Goal: Task Accomplishment & Management: Manage account settings

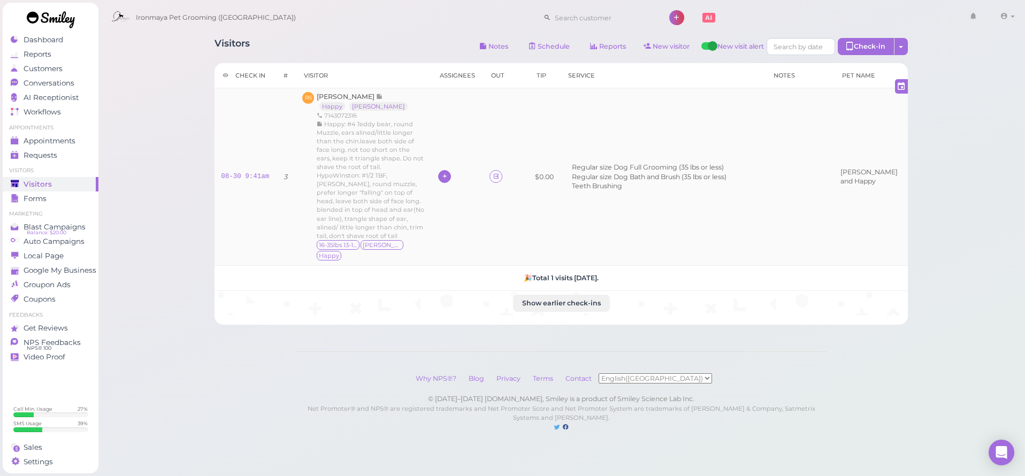
click at [445, 171] on div at bounding box center [444, 176] width 13 height 13
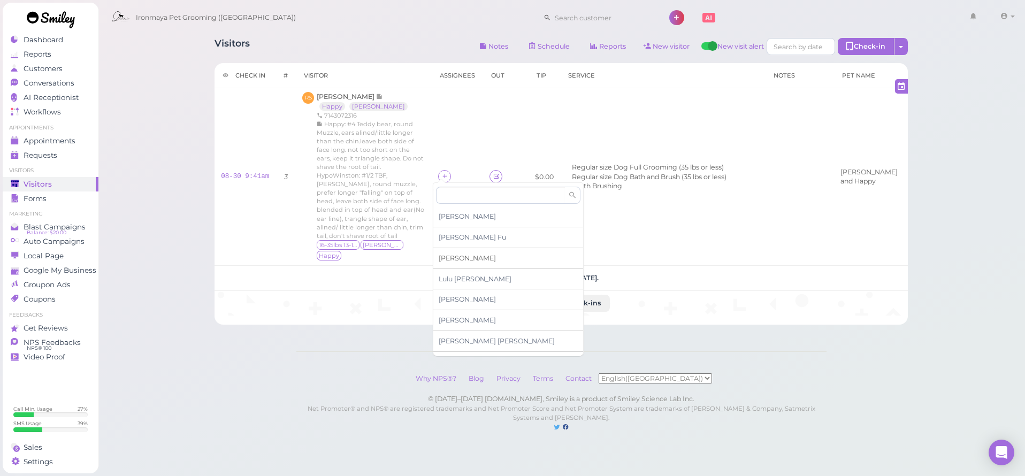
click at [451, 255] on span "[PERSON_NAME]" at bounding box center [467, 258] width 57 height 8
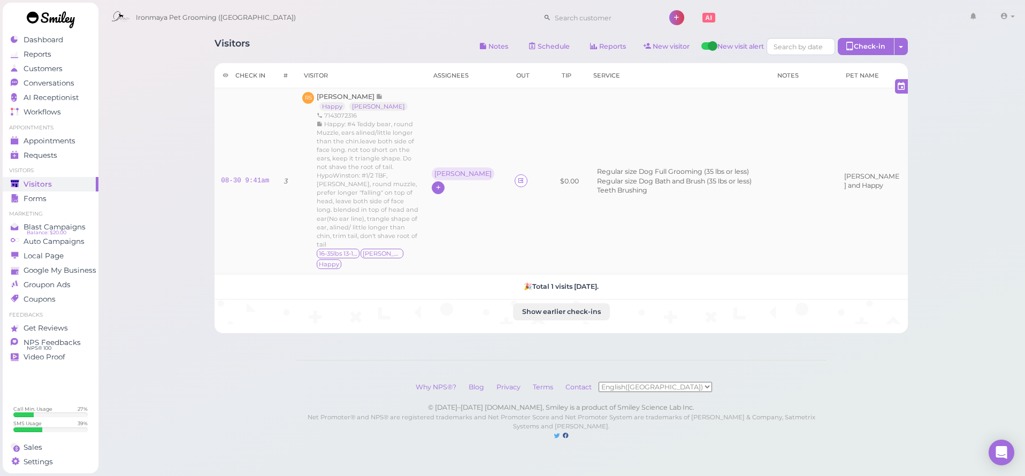
click at [442, 184] on icon at bounding box center [438, 188] width 7 height 8
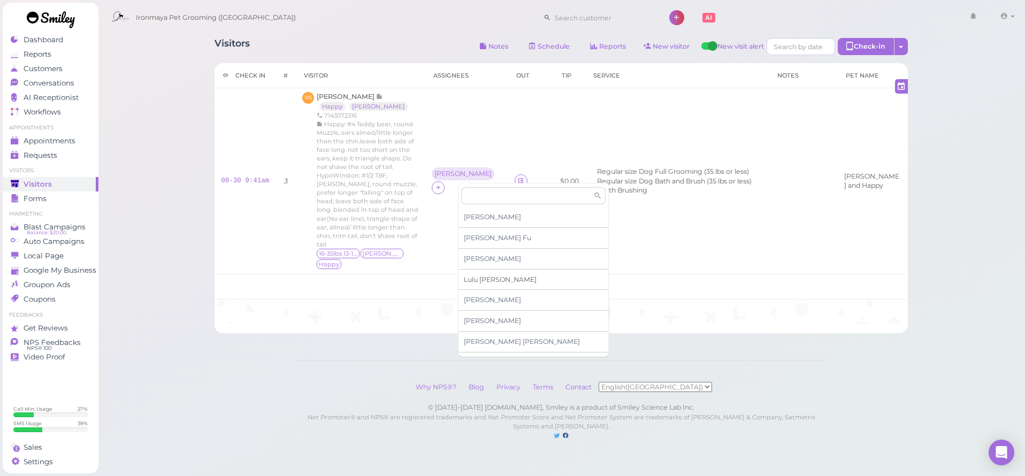
click at [475, 280] on span "[PERSON_NAME]" at bounding box center [500, 280] width 73 height 8
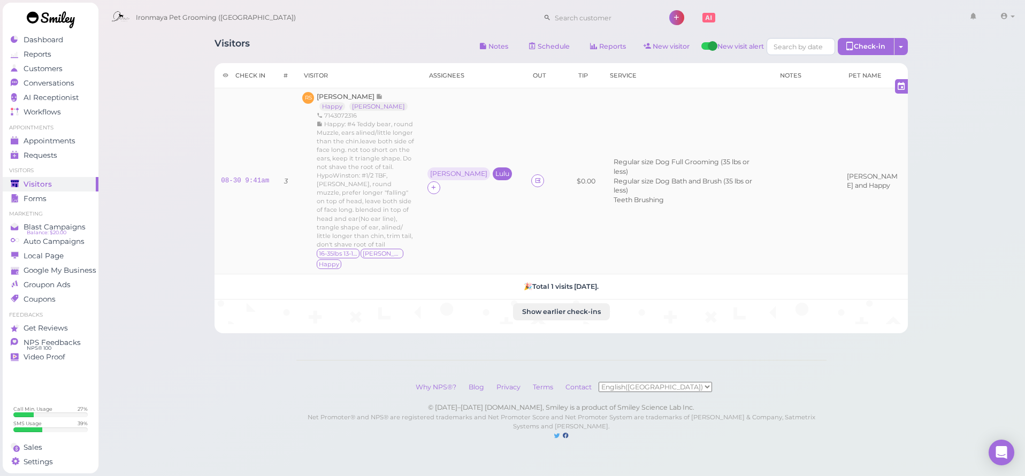
click at [495, 170] on div "Lulu" at bounding box center [502, 173] width 14 height 7
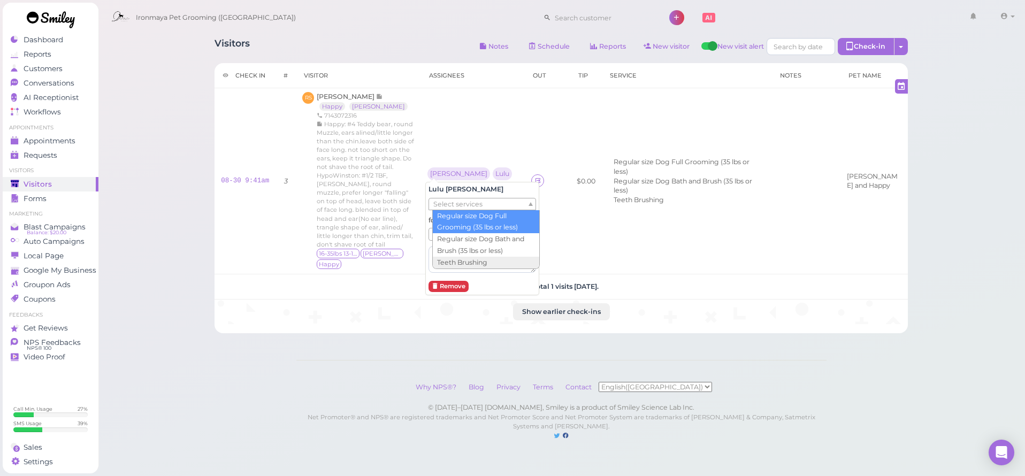
click at [465, 207] on span "Select services" at bounding box center [457, 205] width 49 height 12
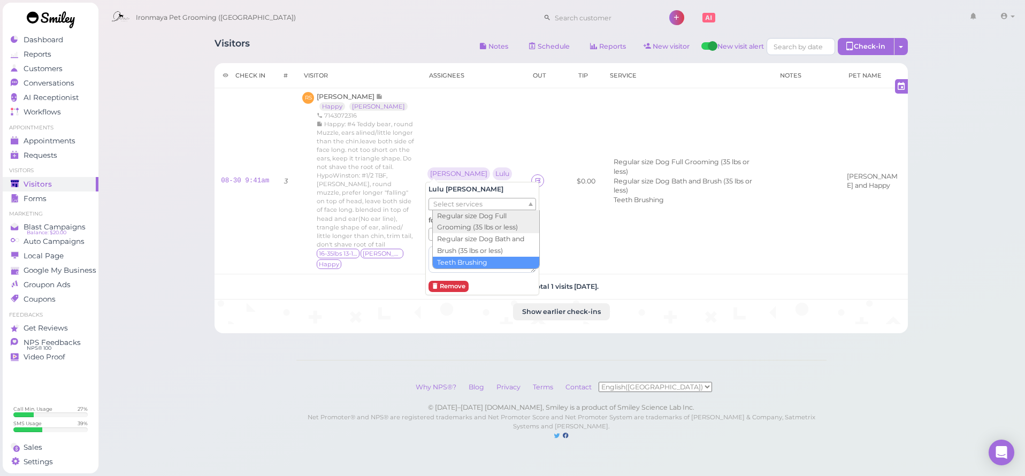
click at [478, 280] on div "[PERSON_NAME] Select services for Select pets Remove" at bounding box center [482, 238] width 114 height 113
click at [486, 235] on ul "Select pets" at bounding box center [482, 234] width 98 height 12
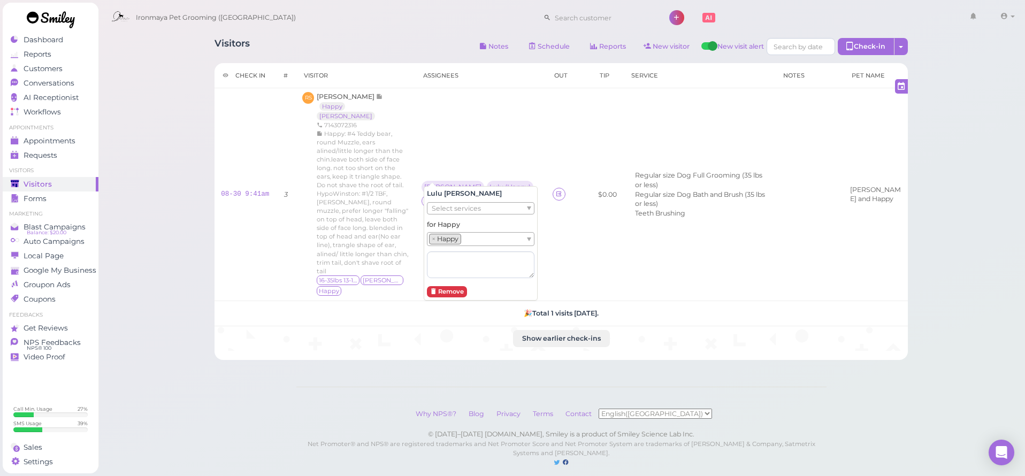
click at [458, 356] on div "Visitors Notes Schedule Reports New visitor New visit alert Check-in Customer c…" at bounding box center [562, 244] width 928 height 489
click at [623, 139] on td "Regular size Dog Full Grooming (35 lbs or less) Regular size Dog Bath and Brush…" at bounding box center [699, 194] width 153 height 213
click at [438, 44] on div "Visitors Notes Schedule Reports New visitor New visit alert Check-in Customer c…" at bounding box center [561, 48] width 693 height 20
drag, startPoint x: 479, startPoint y: 105, endPoint x: 480, endPoint y: 85, distance: 19.8
click at [479, 105] on td "[PERSON_NAME] ( Happy )" at bounding box center [480, 194] width 131 height 213
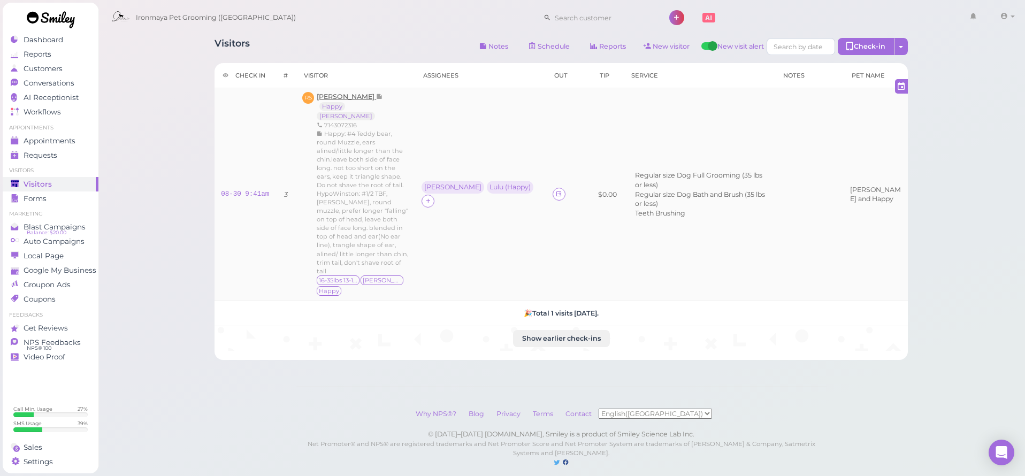
click at [340, 94] on span "[PERSON_NAME]" at bounding box center [346, 97] width 59 height 8
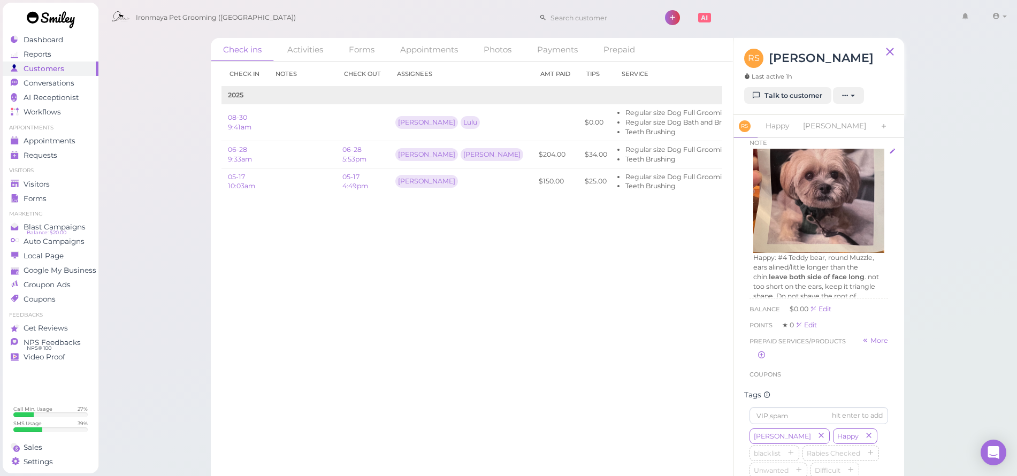
scroll to position [85, 0]
drag, startPoint x: 540, startPoint y: 170, endPoint x: 555, endPoint y: 173, distance: 15.8
click at [614, 172] on td "Regular size Dog Full Grooming (35 lbs or less) Teeth Brushing" at bounding box center [700, 181] width 173 height 27
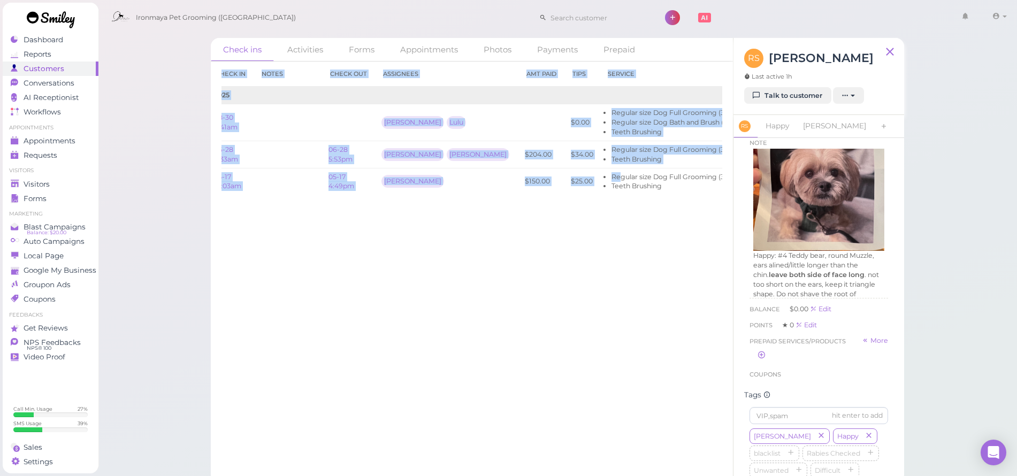
scroll to position [0, 0]
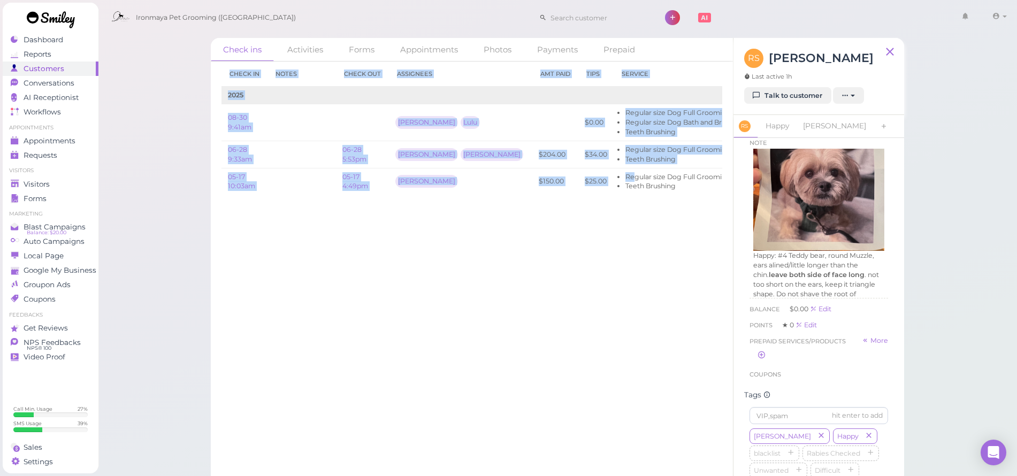
drag, startPoint x: 552, startPoint y: 174, endPoint x: 162, endPoint y: 169, distance: 389.6
click at [162, 169] on div "Check ins Activities Forms Appointments Photos Payments Prepaid Check in Notes …" at bounding box center [558, 241] width 920 height 483
click at [359, 237] on div "Check in Notes Check out Assignees Amt Paid Tips Service 2025 08-30 9:41am [PER…" at bounding box center [472, 269] width 522 height 415
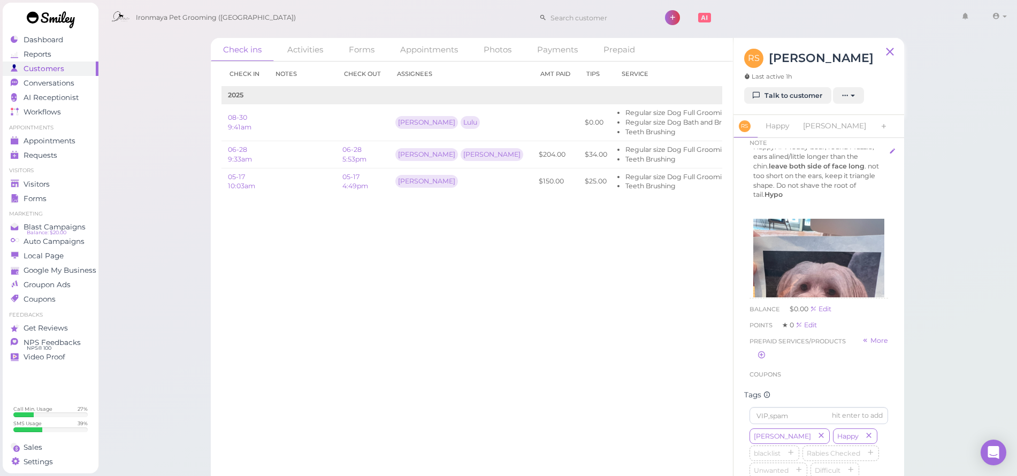
scroll to position [196, 0]
click at [25, 143] on span "Appointments" at bounding box center [50, 140] width 52 height 9
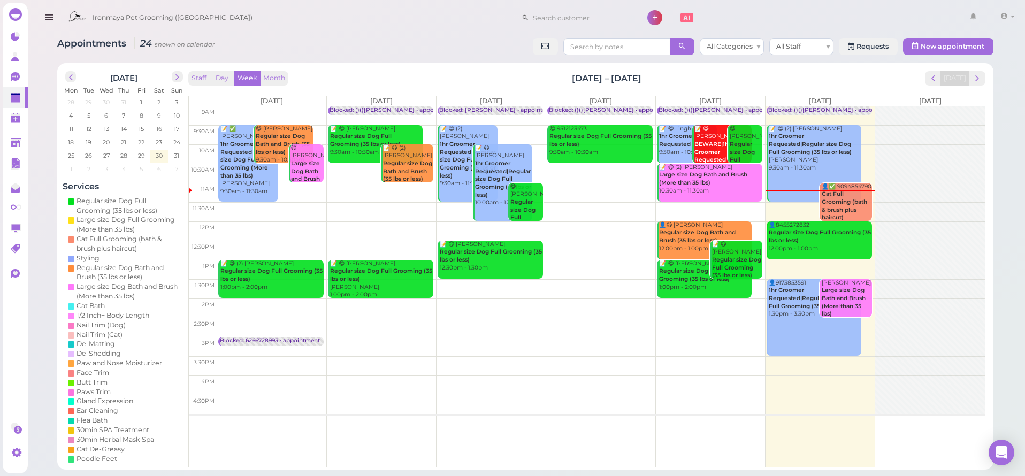
click at [870, 261] on td at bounding box center [601, 269] width 768 height 19
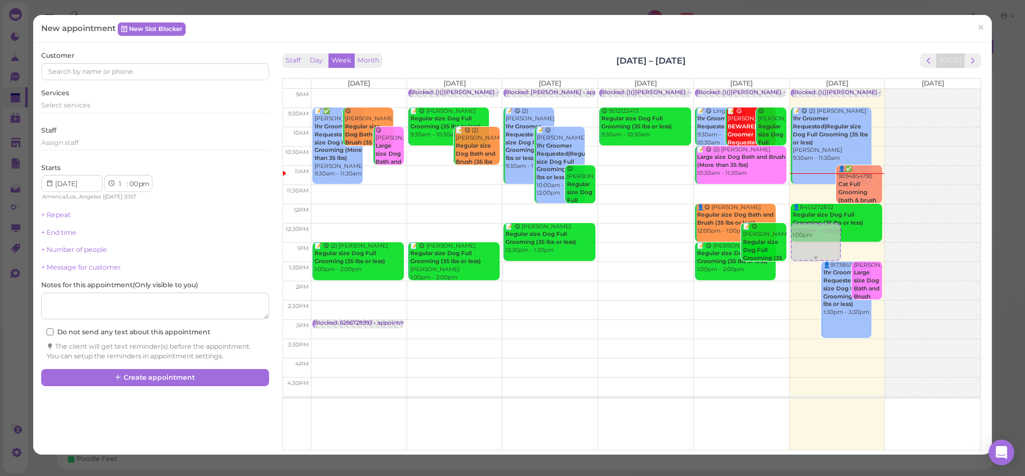
drag, startPoint x: 799, startPoint y: 263, endPoint x: 805, endPoint y: 239, distance: 25.2
click at [805, 89] on div "1:00pm Blocked: ()()[PERSON_NAME] • appointment 📝 😋 (2) [PERSON_NAME] 1hr Groom…" at bounding box center [837, 89] width 95 height 0
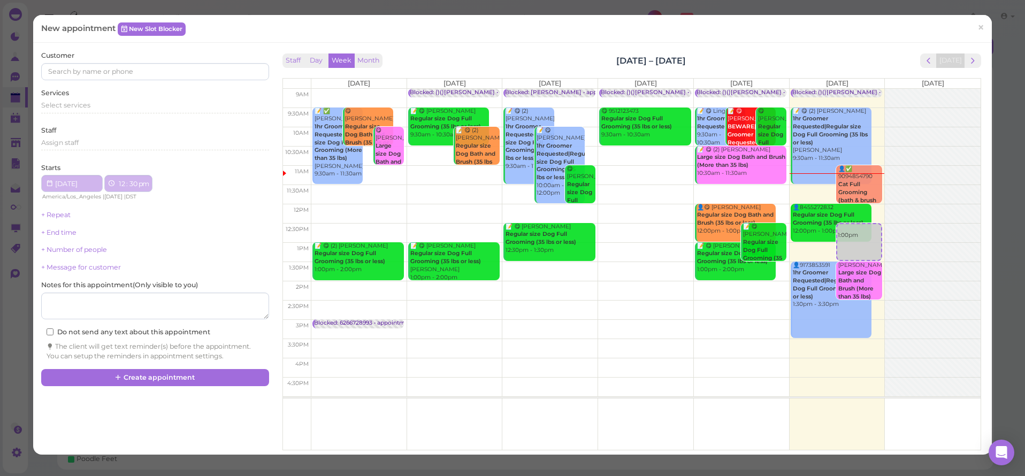
select select "12"
drag, startPoint x: 846, startPoint y: 235, endPoint x: 853, endPoint y: 218, distance: 19.0
click at [853, 89] on div "12:30pm Blocked: ()()[PERSON_NAME] • appointment 📝 😋 (2) [PERSON_NAME] 1hr Groo…" at bounding box center [837, 89] width 95 height 0
select select "00"
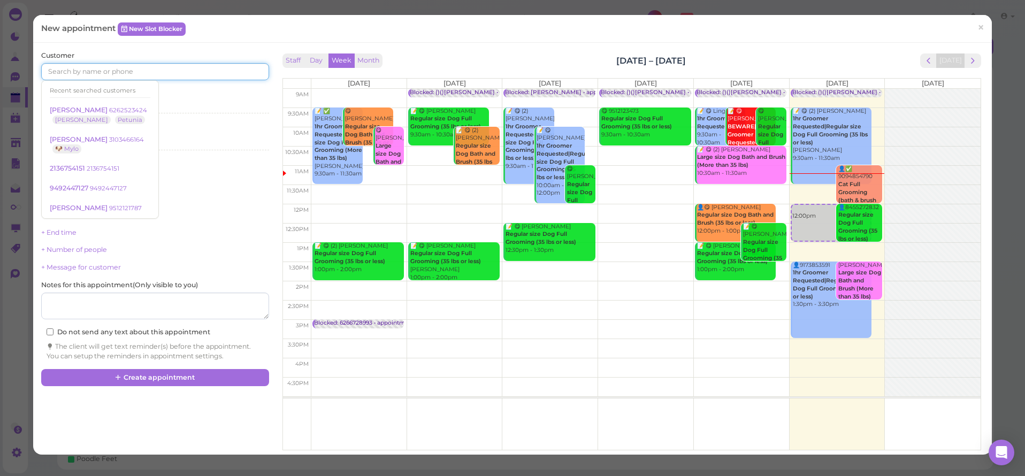
click at [82, 73] on input at bounding box center [154, 71] width 227 height 17
click at [109, 106] on small "6262523424" at bounding box center [128, 109] width 38 height 7
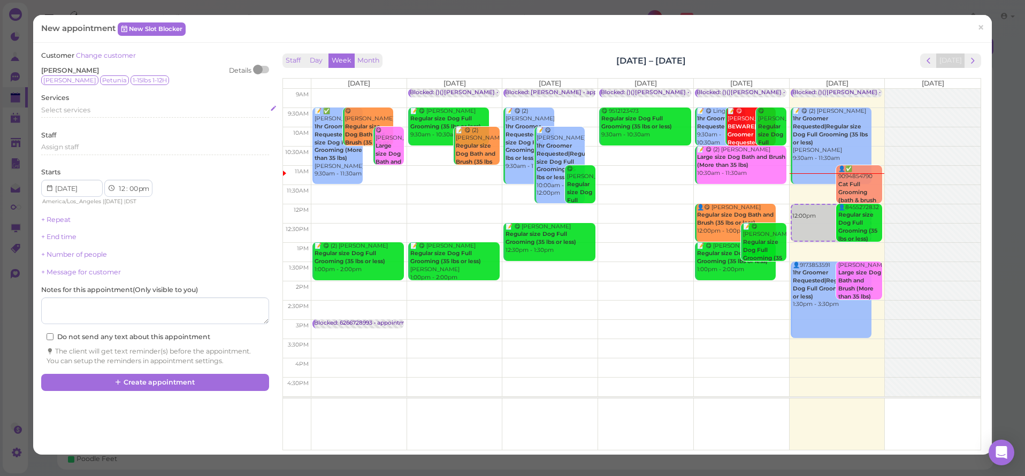
click at [65, 110] on span "Select services" at bounding box center [65, 110] width 49 height 8
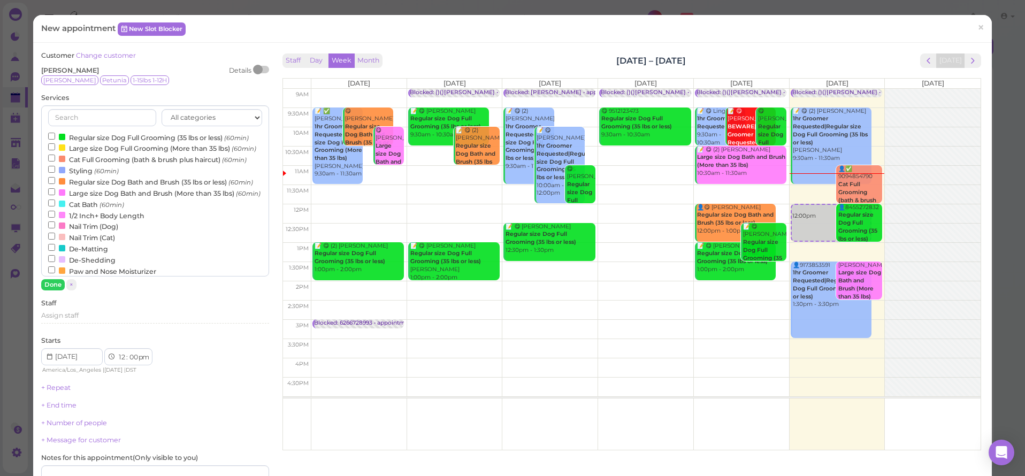
click at [60, 135] on div at bounding box center [62, 137] width 6 height 6
click at [55, 135] on input "Regular size Dog Full Grooming (35 lbs or less) (60min)" at bounding box center [51, 136] width 7 height 7
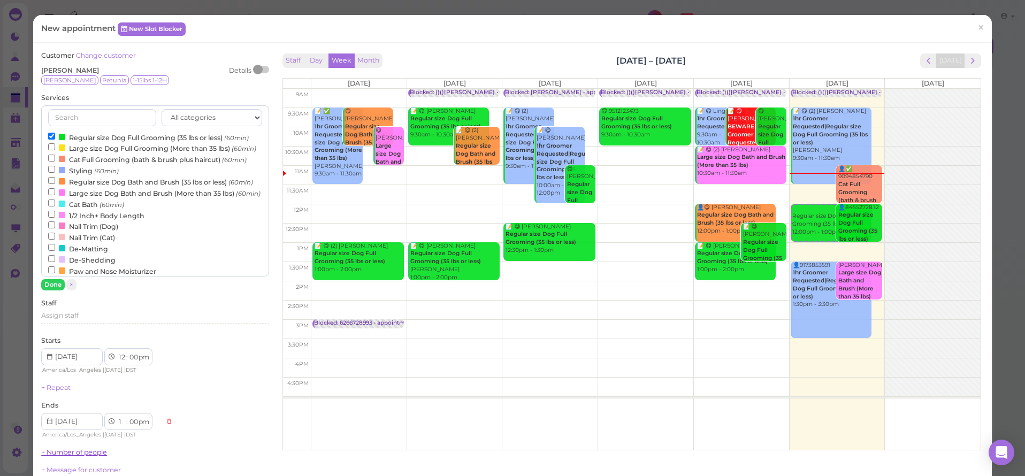
click at [60, 283] on button "Done" at bounding box center [53, 284] width 24 height 11
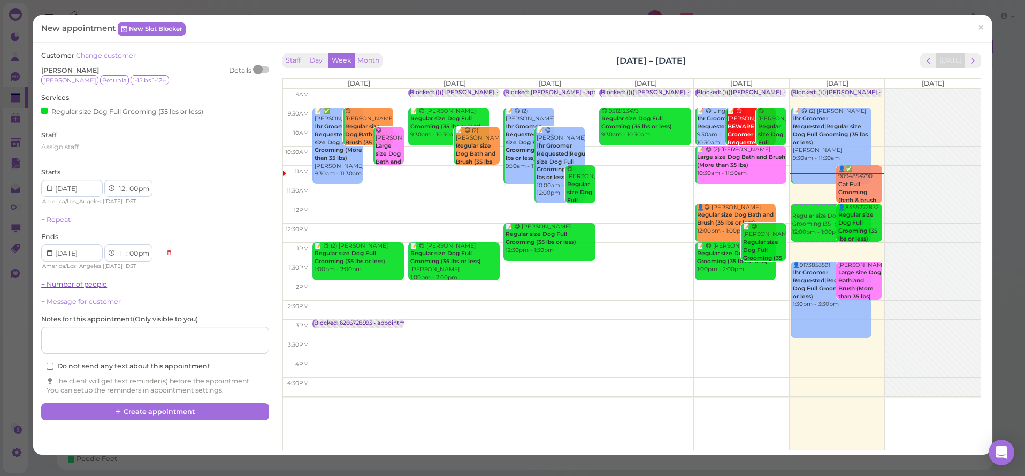
click at [64, 280] on link "+ Number of people" at bounding box center [74, 284] width 66 height 8
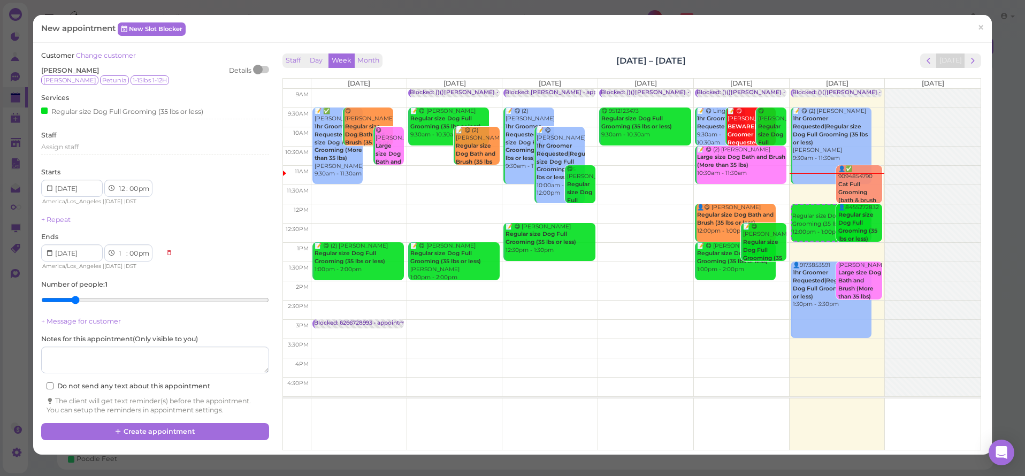
type input "2"
click at [65, 303] on input "range" at bounding box center [154, 300] width 227 height 17
drag, startPoint x: 151, startPoint y: 426, endPoint x: 145, endPoint y: 436, distance: 11.6
click at [151, 428] on button "Create appointment" at bounding box center [154, 431] width 227 height 17
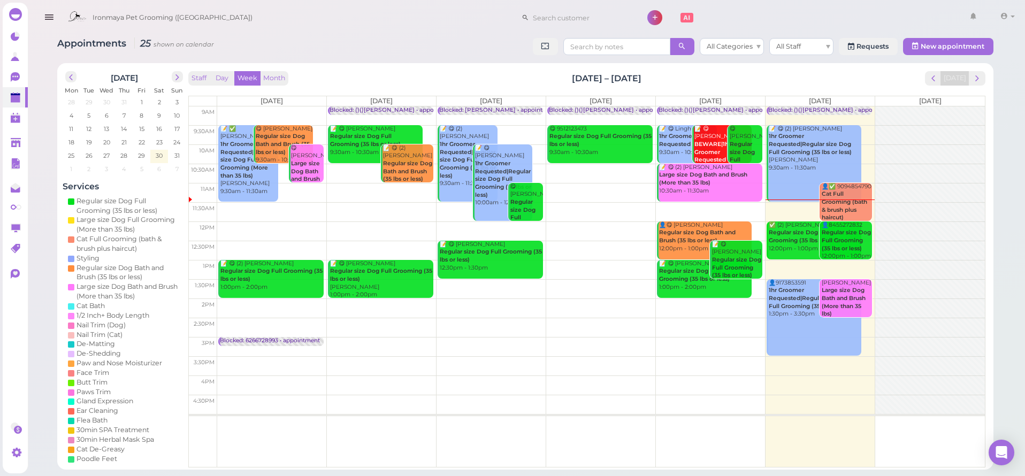
click at [250, 24] on div "Ironmaya Pet Grooming ([GEOGRAPHIC_DATA]) 1 Account" at bounding box center [541, 18] width 956 height 31
click at [203, 20] on span "Ironmaya Pet Grooming ([GEOGRAPHIC_DATA])" at bounding box center [173, 18] width 160 height 30
click at [93, 17] on span "Ironmaya Pet Grooming ([GEOGRAPHIC_DATA])" at bounding box center [173, 18] width 160 height 30
drag, startPoint x: 92, startPoint y: 17, endPoint x: 204, endPoint y: 17, distance: 112.9
click at [194, 18] on div "Ironmaya Pet Grooming ([GEOGRAPHIC_DATA])" at bounding box center [158, 18] width 190 height 30
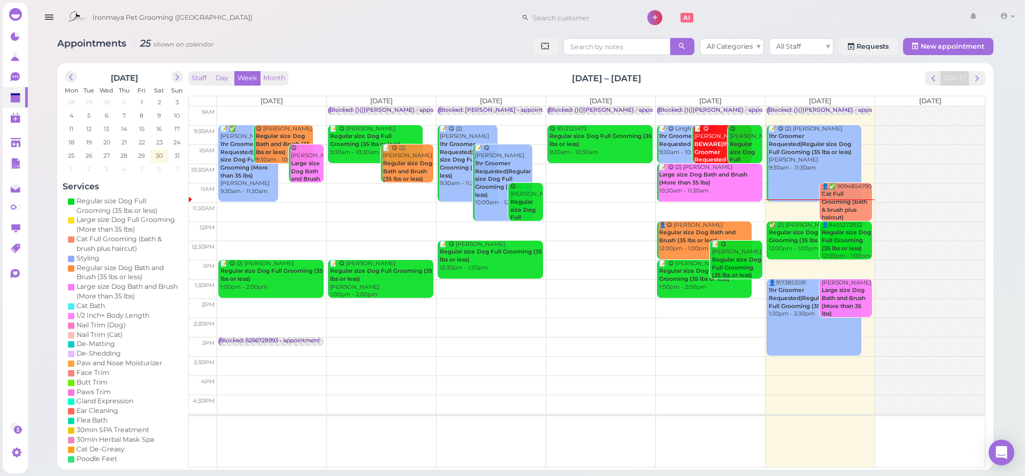
click at [212, 17] on span "Ironmaya Pet Grooming ([GEOGRAPHIC_DATA])" at bounding box center [173, 18] width 160 height 30
drag, startPoint x: 215, startPoint y: 17, endPoint x: 69, endPoint y: 15, distance: 146.1
click at [69, 15] on div "Ironmaya Pet Grooming ([GEOGRAPHIC_DATA])" at bounding box center [158, 18] width 190 height 30
click at [69, 15] on div at bounding box center [77, 17] width 19 height 19
drag, startPoint x: 572, startPoint y: 62, endPoint x: 593, endPoint y: 78, distance: 26.3
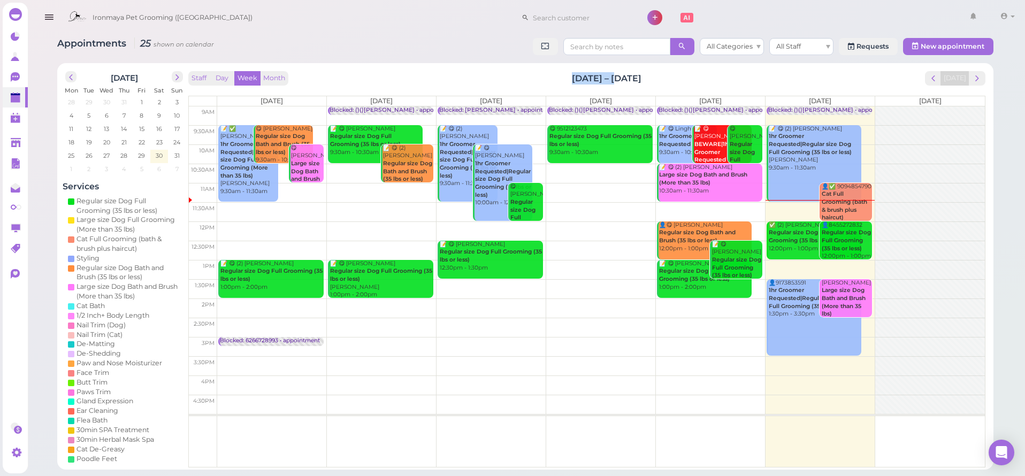
click at [613, 80] on div "Appointments 25 shown on calendar All Categories All Staff Requests New appoint…" at bounding box center [525, 250] width 963 height 440
click at [645, 78] on div "Staff Day Week Month [DATE] – [DATE] [DATE]" at bounding box center [586, 78] width 797 height 14
drag, startPoint x: 645, startPoint y: 77, endPoint x: 579, endPoint y: 76, distance: 65.8
click at [589, 77] on div "Staff Day Week Month [DATE] – [DATE] [DATE]" at bounding box center [586, 78] width 797 height 14
click at [573, 76] on h2 "[DATE] – [DATE]" at bounding box center [607, 78] width 70 height 12
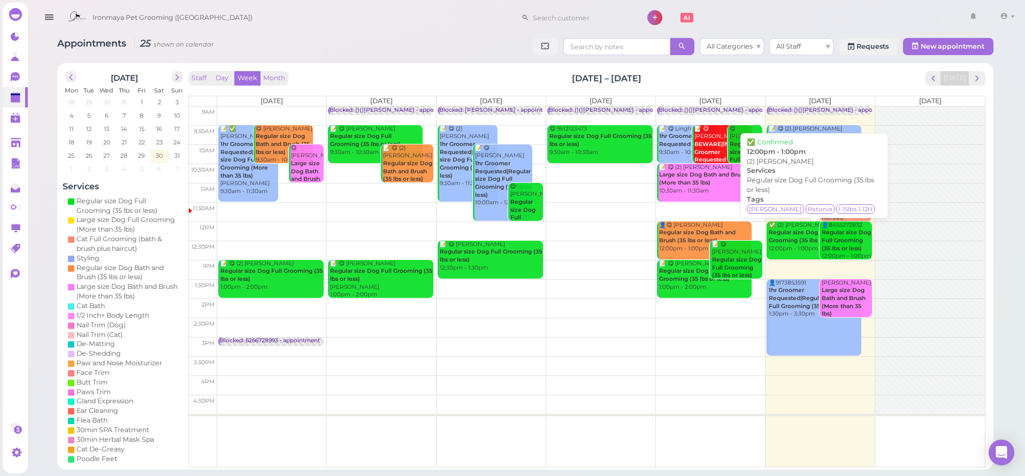
click at [783, 240] on b "Regular size Dog Full Grooming (35 lbs or less)" at bounding box center [804, 236] width 71 height 15
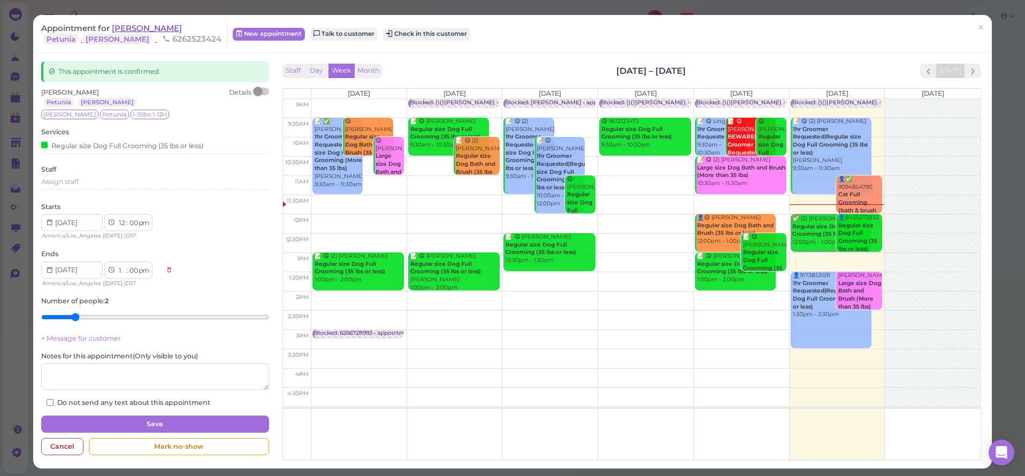
click at [122, 31] on span "[PERSON_NAME]" at bounding box center [147, 28] width 70 height 10
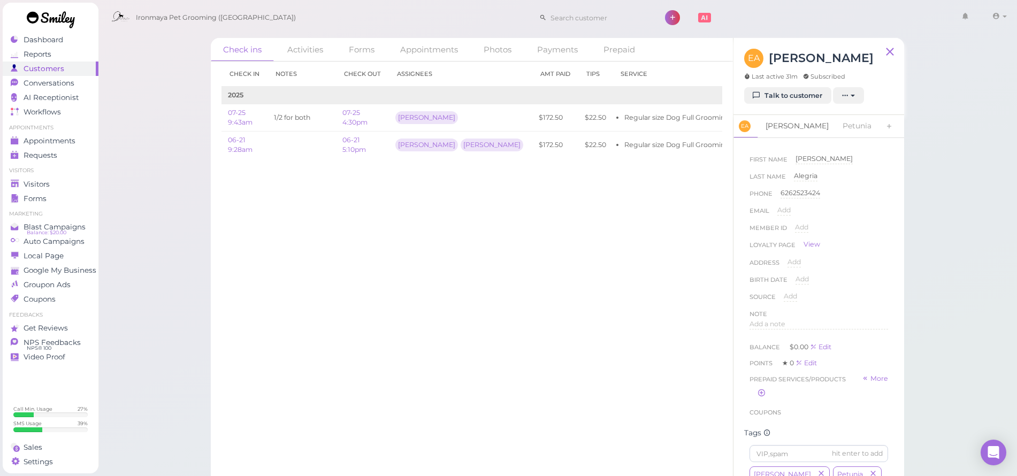
click at [781, 129] on link "[PERSON_NAME]" at bounding box center [797, 126] width 76 height 22
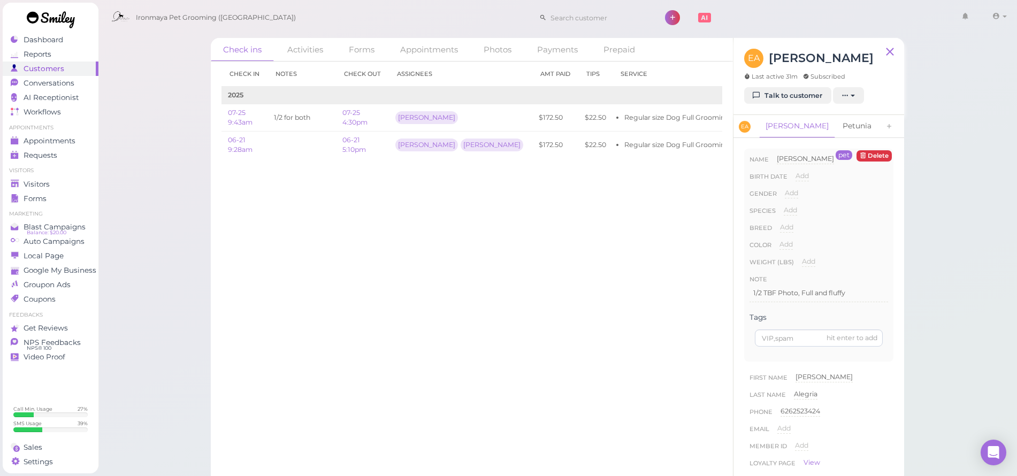
click at [836, 129] on link "Petunia" at bounding box center [857, 126] width 42 height 22
click at [777, 125] on link "[PERSON_NAME]" at bounding box center [797, 126] width 76 height 22
click at [58, 142] on span "Appointments" at bounding box center [50, 140] width 52 height 9
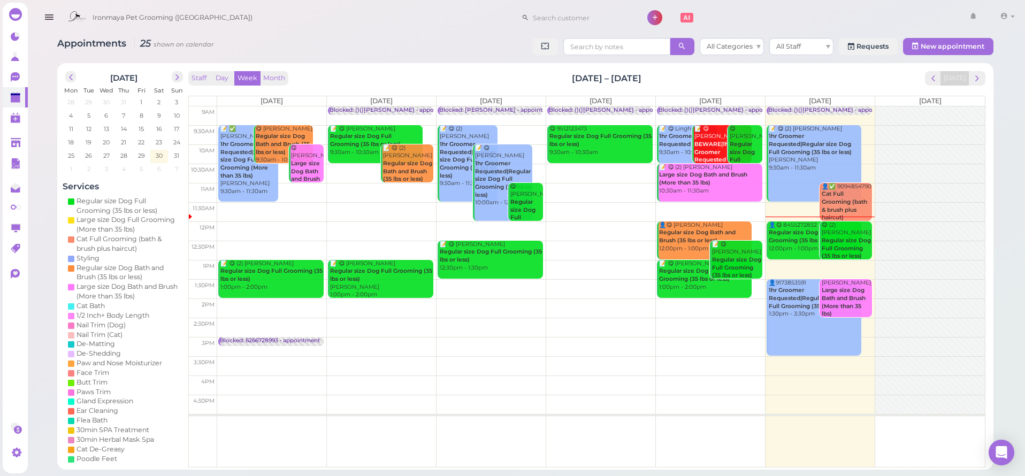
click at [52, 17] on icon "button" at bounding box center [48, 17] width 11 height 13
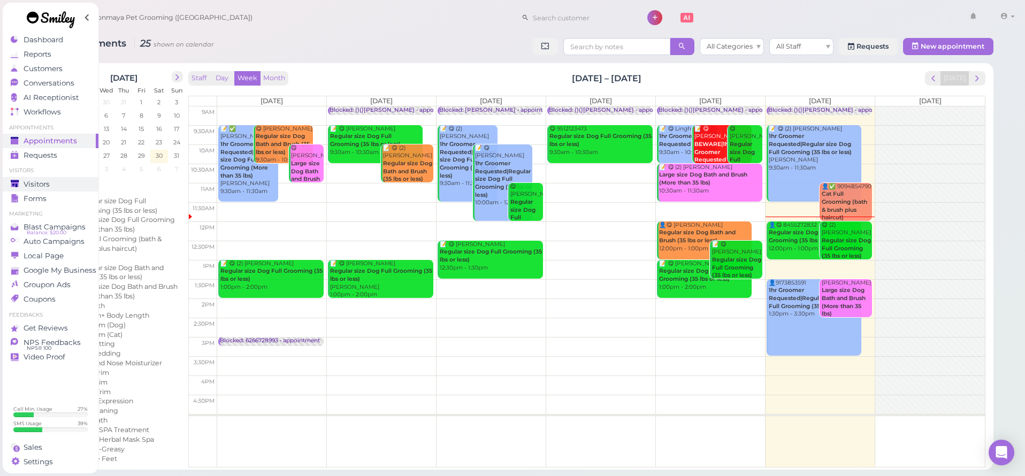
click at [47, 180] on span "Visitors" at bounding box center [37, 184] width 26 height 9
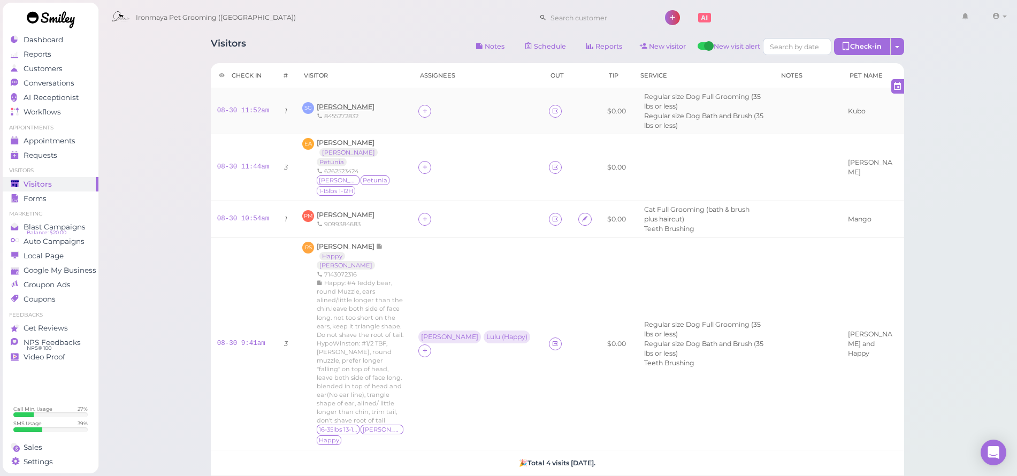
click at [333, 103] on span "[PERSON_NAME]" at bounding box center [346, 107] width 58 height 8
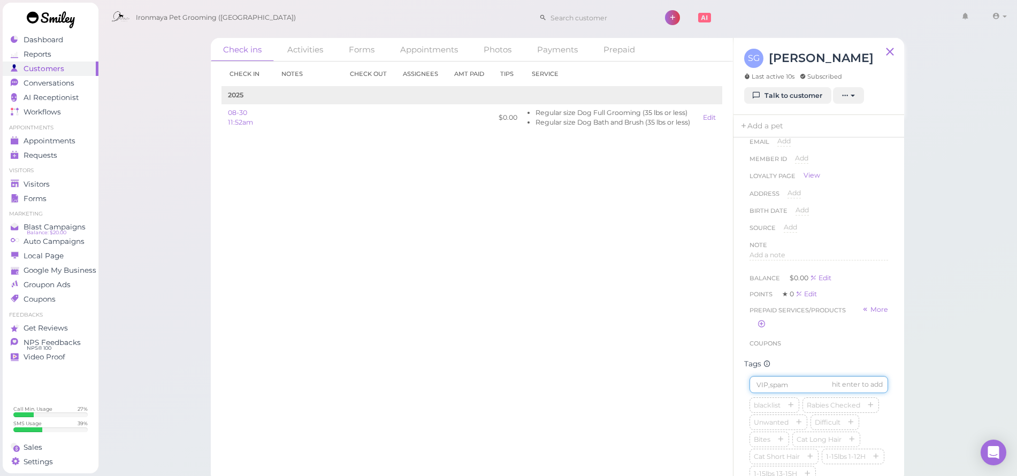
click at [785, 391] on input at bounding box center [819, 384] width 139 height 17
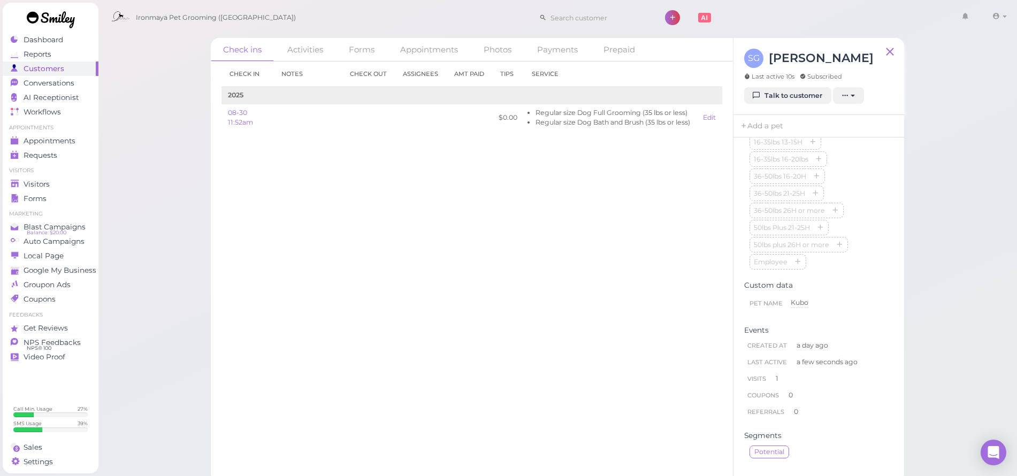
scroll to position [150, 0]
type input "Kubo"
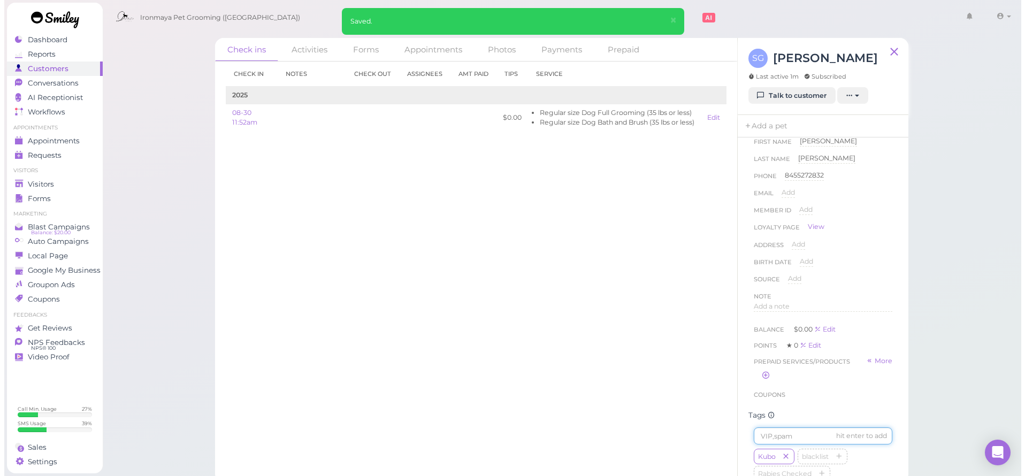
scroll to position [251, 0]
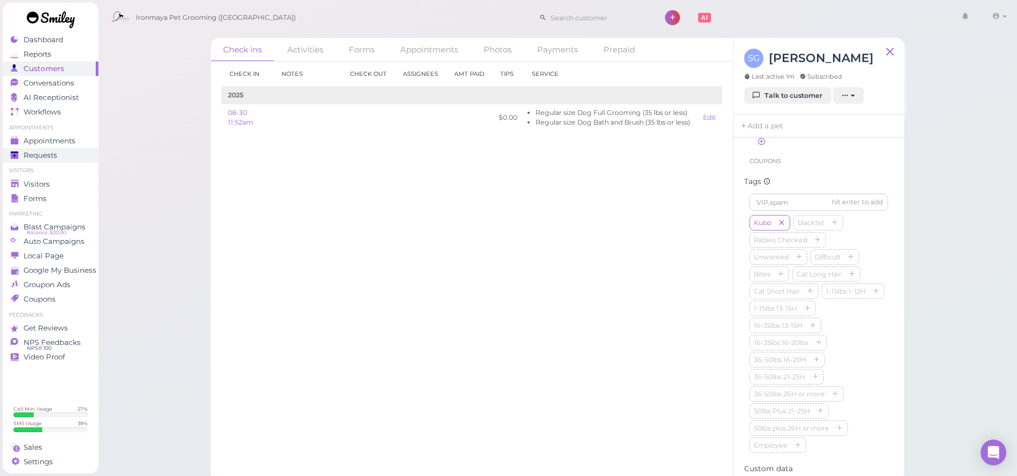
click at [76, 148] on link "Requests 0" at bounding box center [51, 155] width 96 height 14
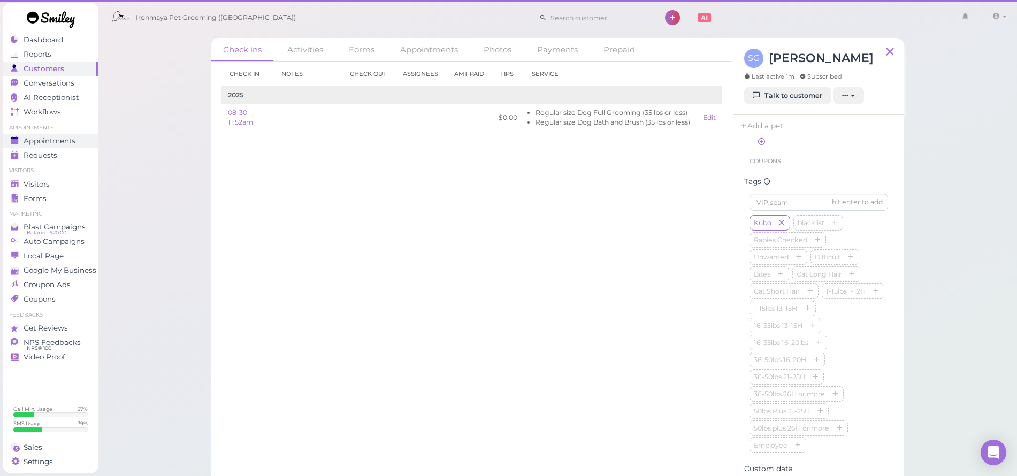
click at [75, 144] on span "Appointments" at bounding box center [50, 140] width 52 height 9
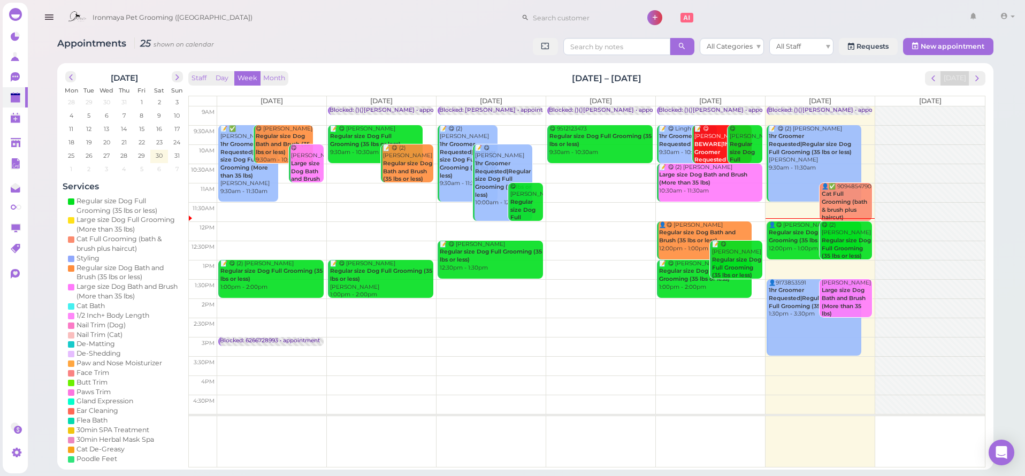
click at [874, 281] on td at bounding box center [601, 288] width 768 height 19
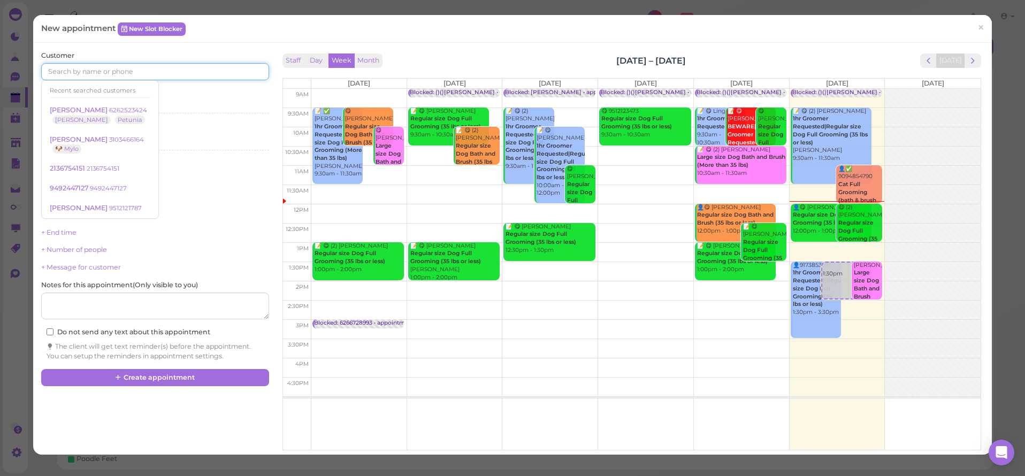
click at [77, 72] on input at bounding box center [154, 71] width 227 height 17
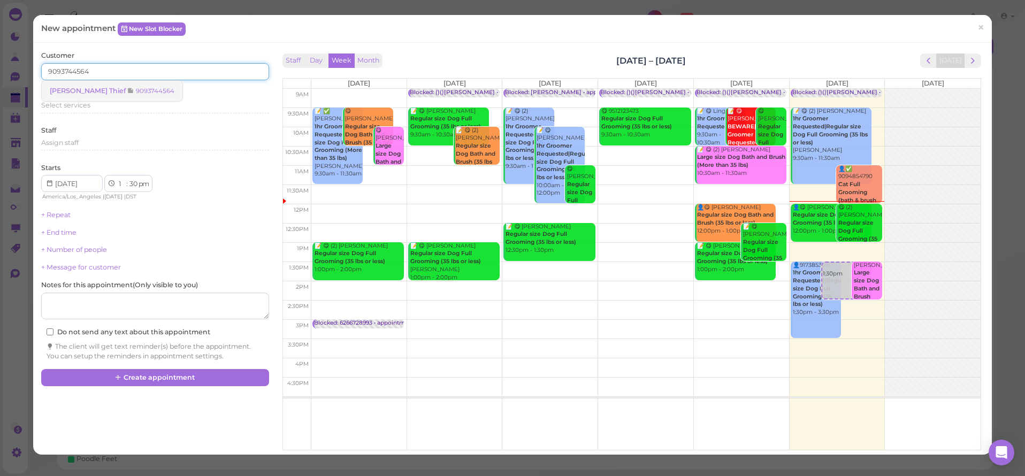
type input "9093744564"
click at [75, 87] on span "[PERSON_NAME] Thief" at bounding box center [89, 91] width 78 height 8
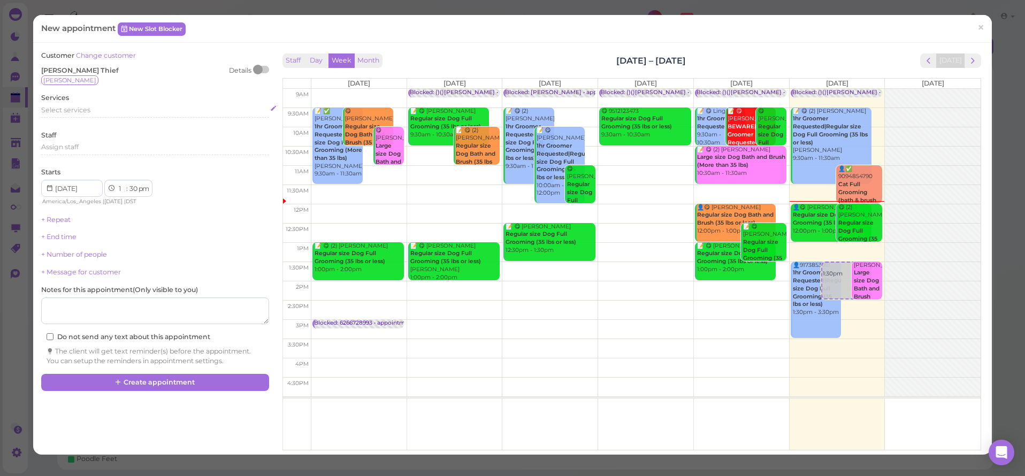
click at [67, 112] on div "Select services" at bounding box center [154, 111] width 227 height 13
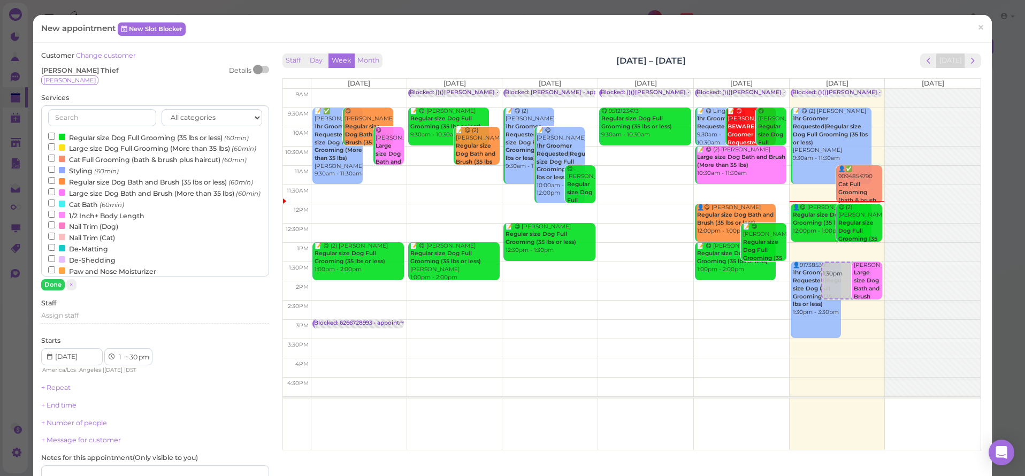
click at [77, 133] on label "Regular size Dog Full Grooming (35 lbs or less) (60min)" at bounding box center [148, 137] width 201 height 11
click at [55, 133] on input "Regular size Dog Full Grooming (35 lbs or less) (60min)" at bounding box center [51, 136] width 7 height 7
click at [45, 286] on button "Done" at bounding box center [53, 284] width 24 height 11
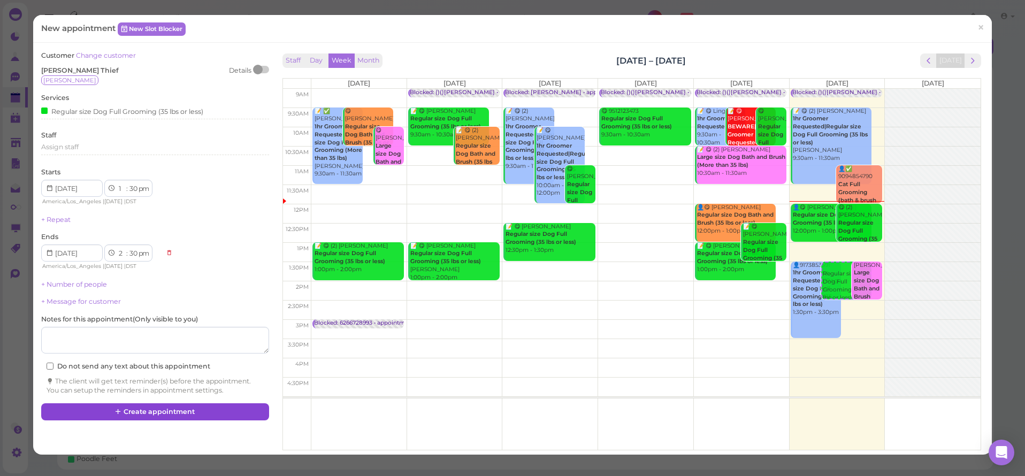
click at [121, 408] on icon at bounding box center [118, 412] width 7 height 8
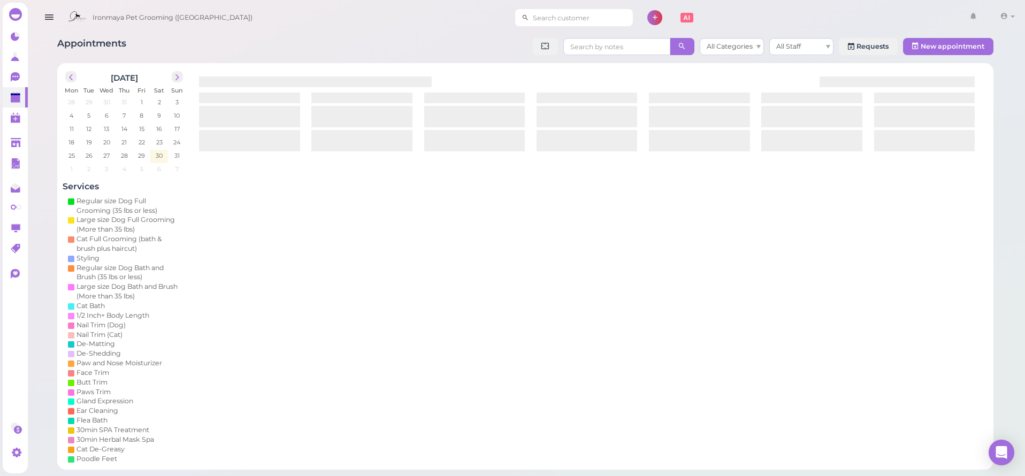
click at [533, 17] on input at bounding box center [581, 17] width 104 height 17
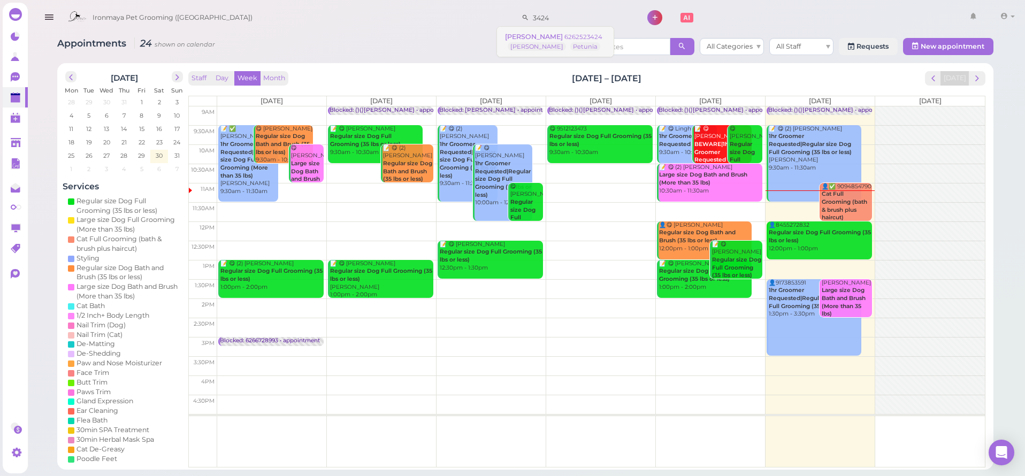
type input "3424"
click at [529, 35] on span "[PERSON_NAME]" at bounding box center [534, 37] width 59 height 8
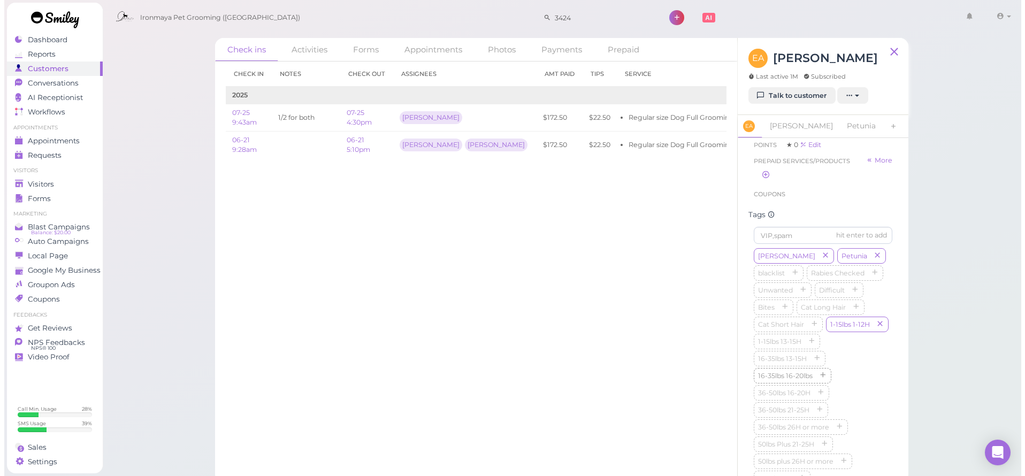
scroll to position [334, 0]
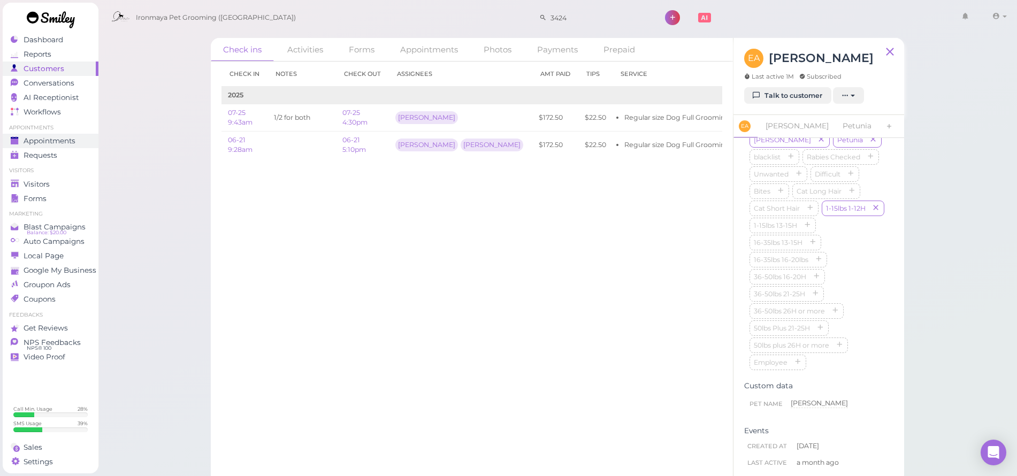
click at [71, 144] on span "Appointments" at bounding box center [50, 140] width 52 height 9
